Goal: Task Accomplishment & Management: Use online tool/utility

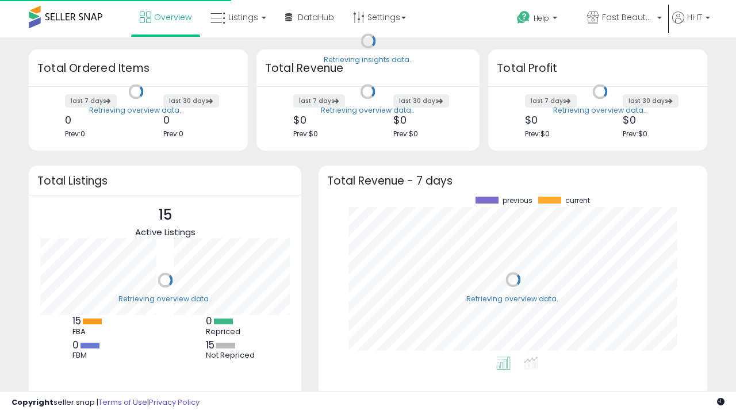
scroll to position [160, 366]
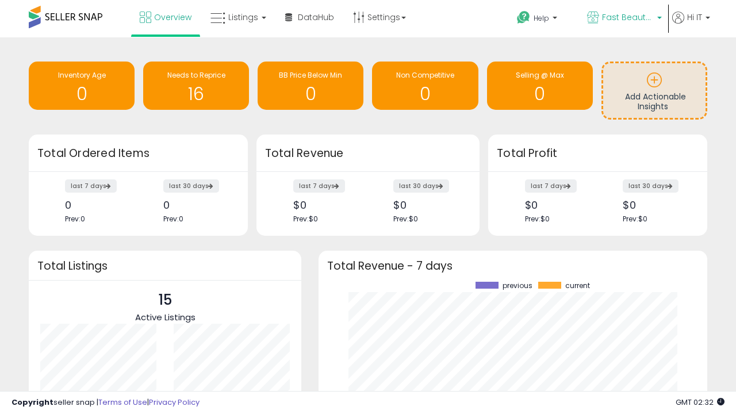
click at [624, 18] on span "Fast Beauty ([GEOGRAPHIC_DATA])" at bounding box center [628, 18] width 52 height 12
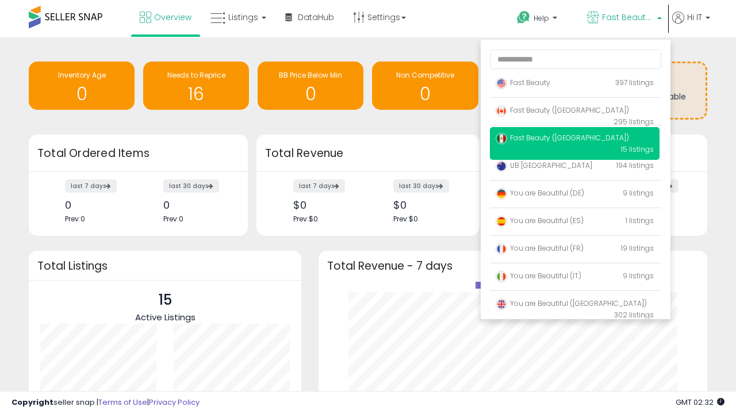
click at [575, 278] on span "You are Beautiful (IT)" at bounding box center [539, 276] width 86 height 10
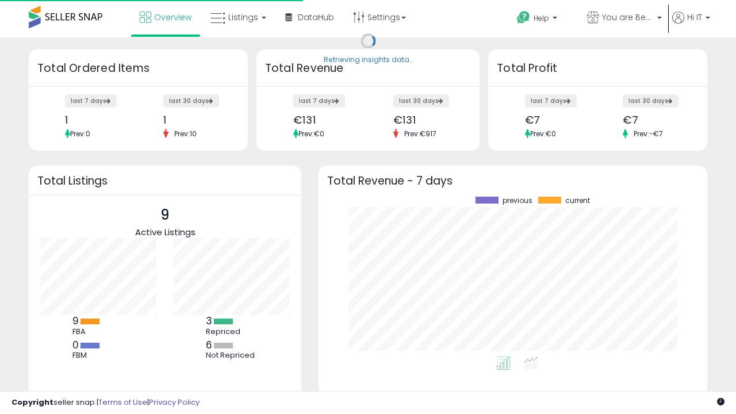
scroll to position [160, 366]
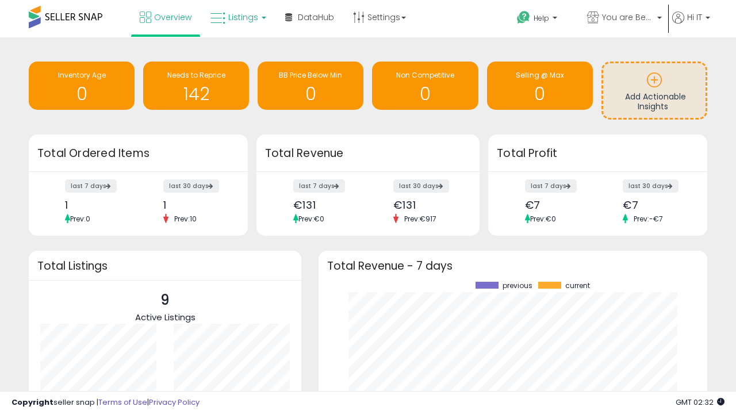
click at [237, 17] on span "Listings" at bounding box center [243, 18] width 30 height 12
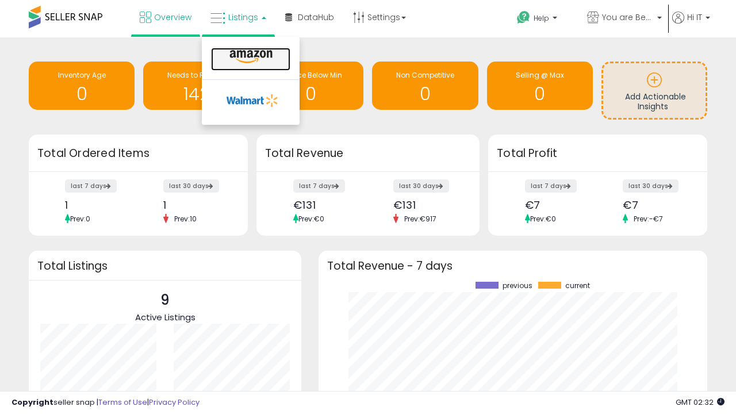
click at [250, 57] on icon at bounding box center [251, 56] width 50 height 15
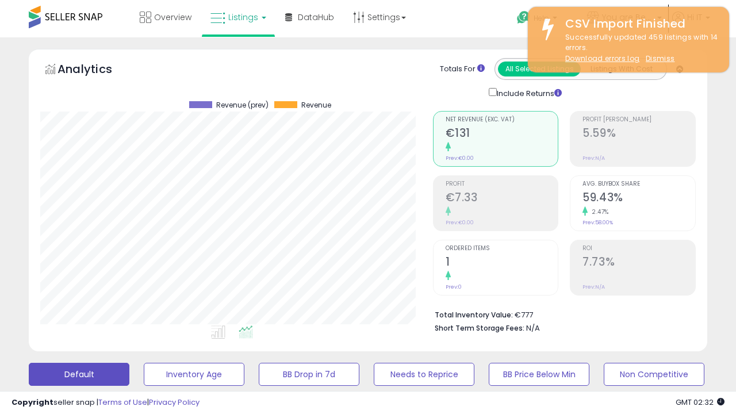
scroll to position [236, 392]
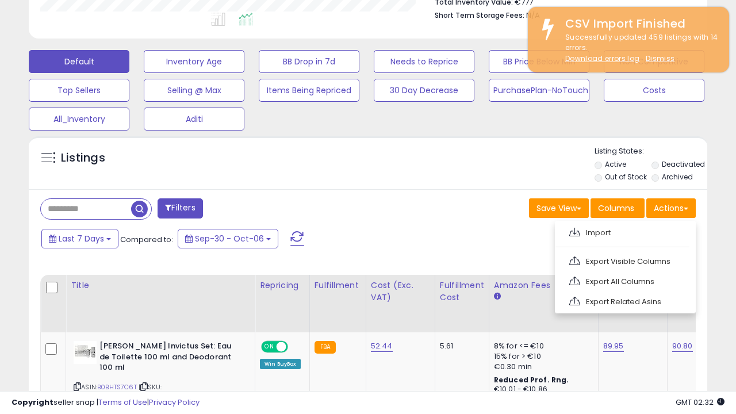
click at [575, 231] on span at bounding box center [575, 232] width 11 height 9
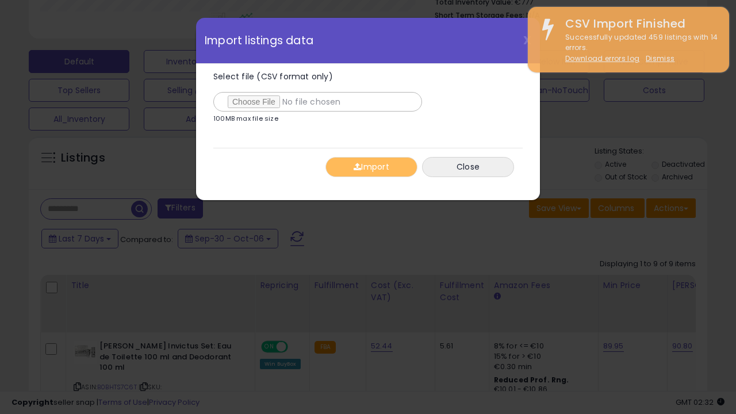
type input "**********"
click at [371, 167] on button "Import" at bounding box center [372, 167] width 92 height 20
